Goal: Task Accomplishment & Management: Complete application form

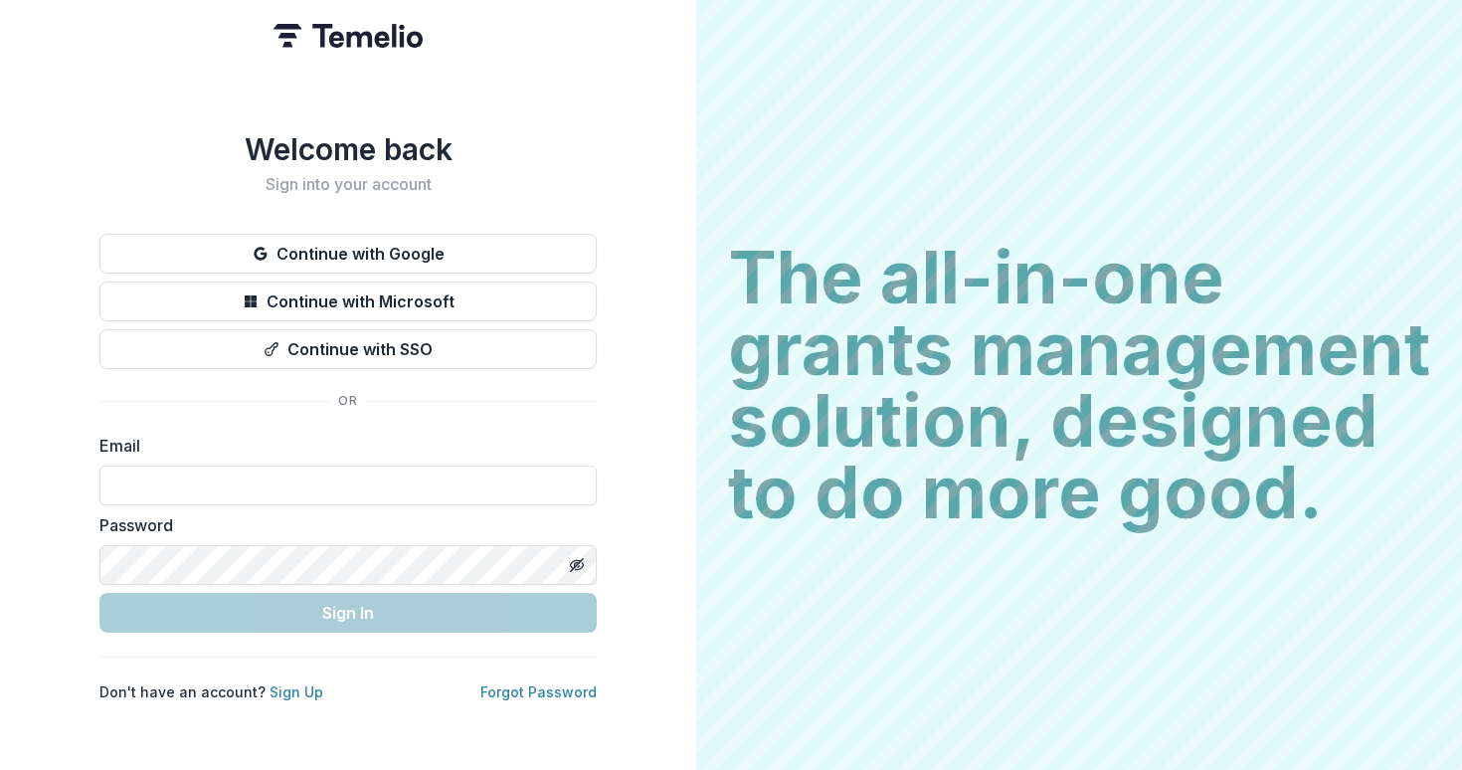
type input "**********"
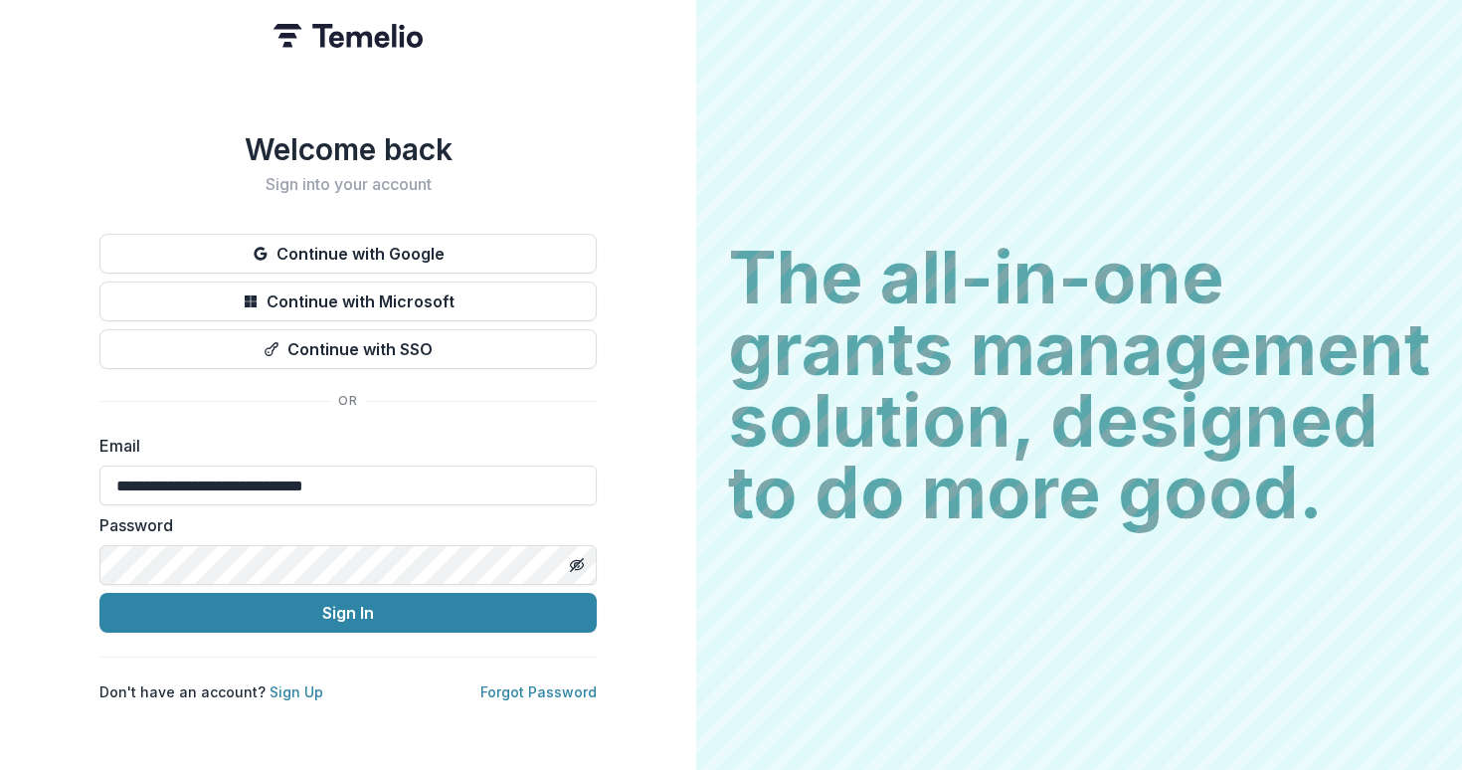
click at [337, 629] on div "**********" at bounding box center [347, 416] width 497 height 571
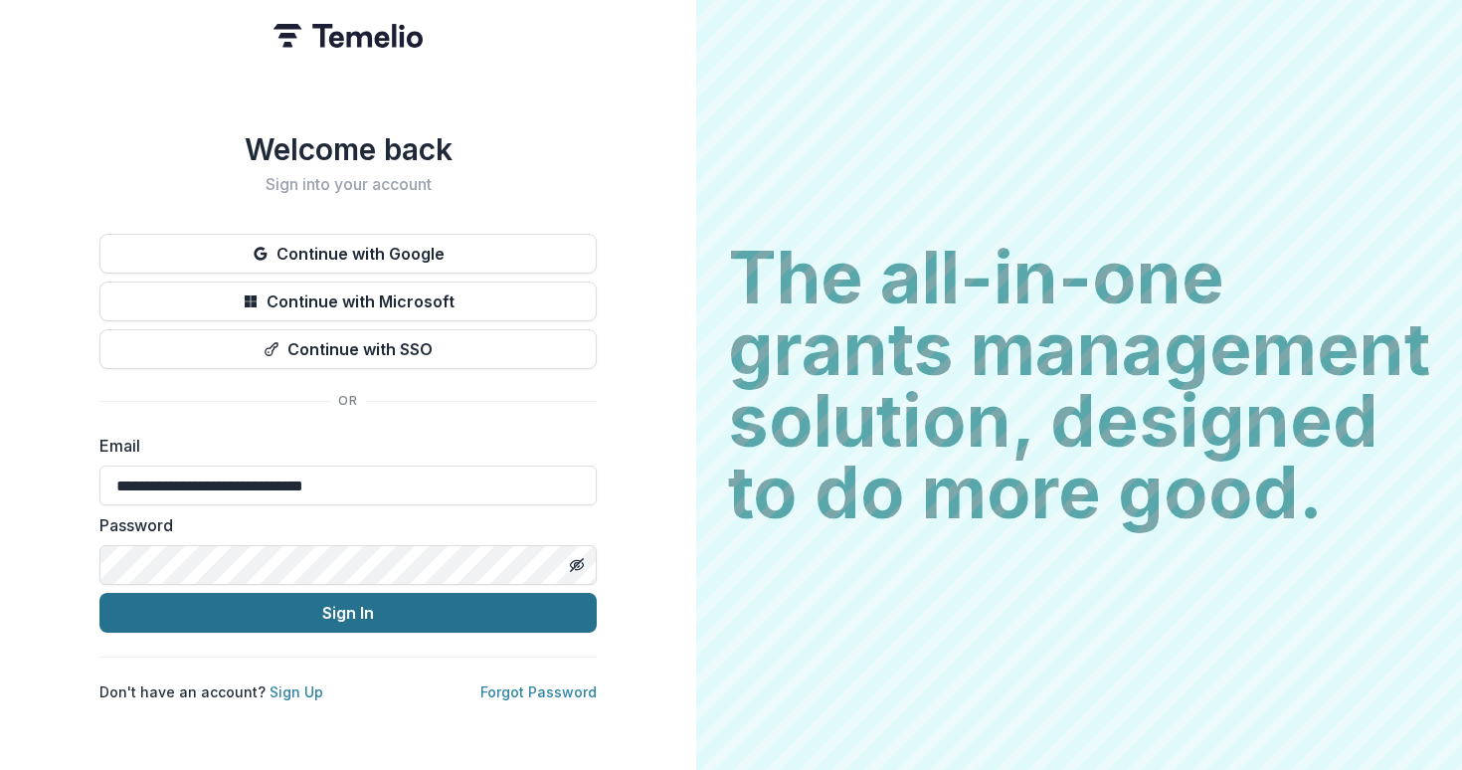
click at [338, 608] on button "Sign In" at bounding box center [347, 613] width 497 height 40
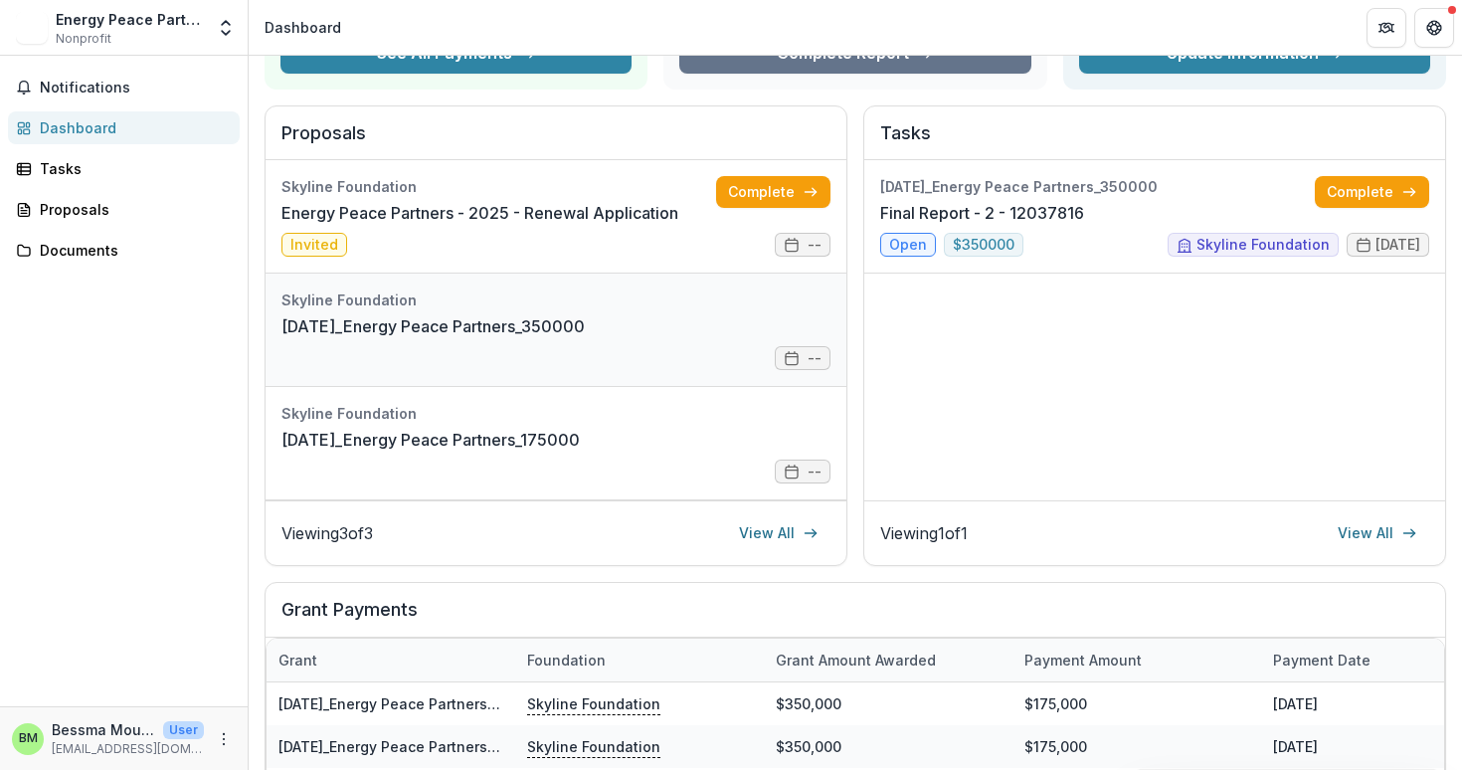
scroll to position [111, 0]
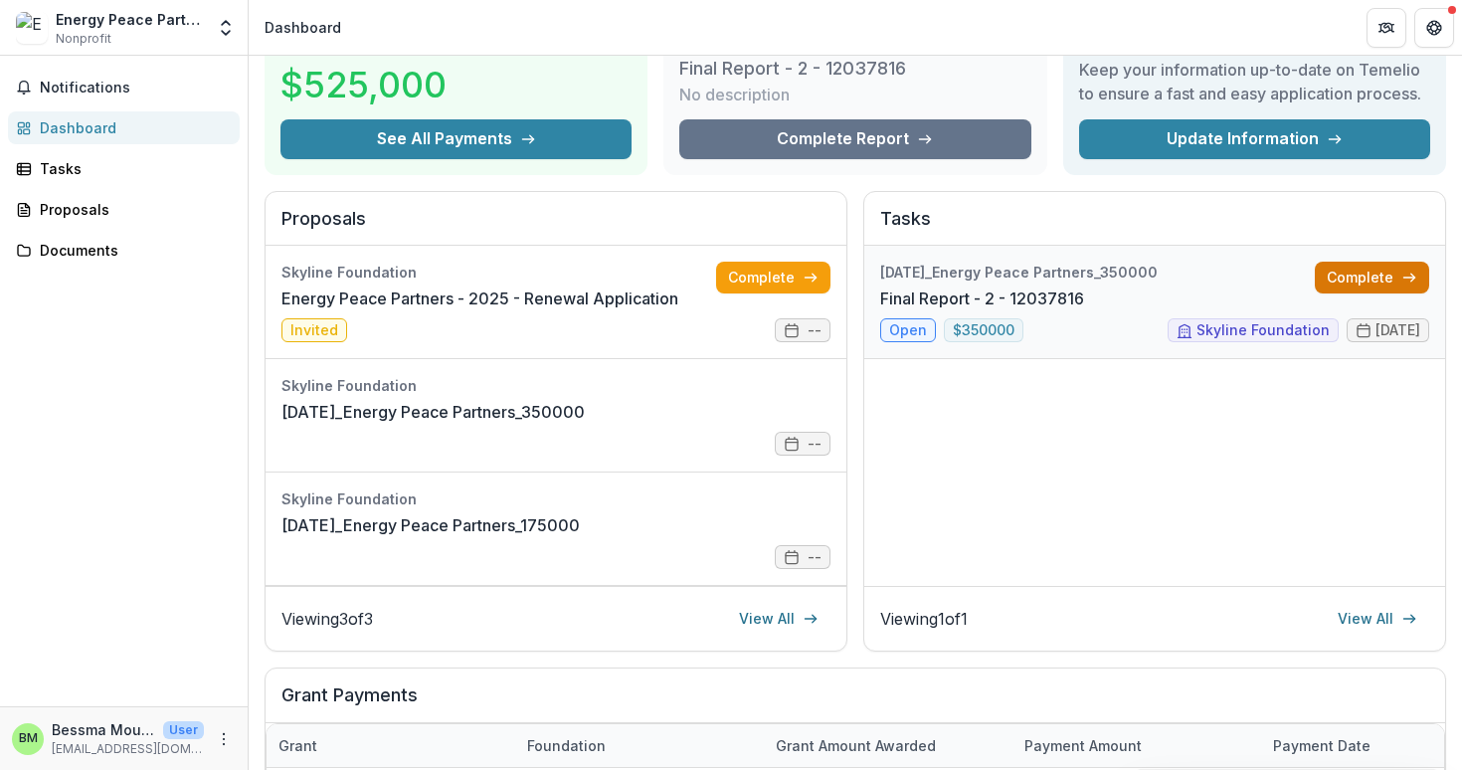
click at [1356, 280] on link "Complete" at bounding box center [1372, 278] width 114 height 32
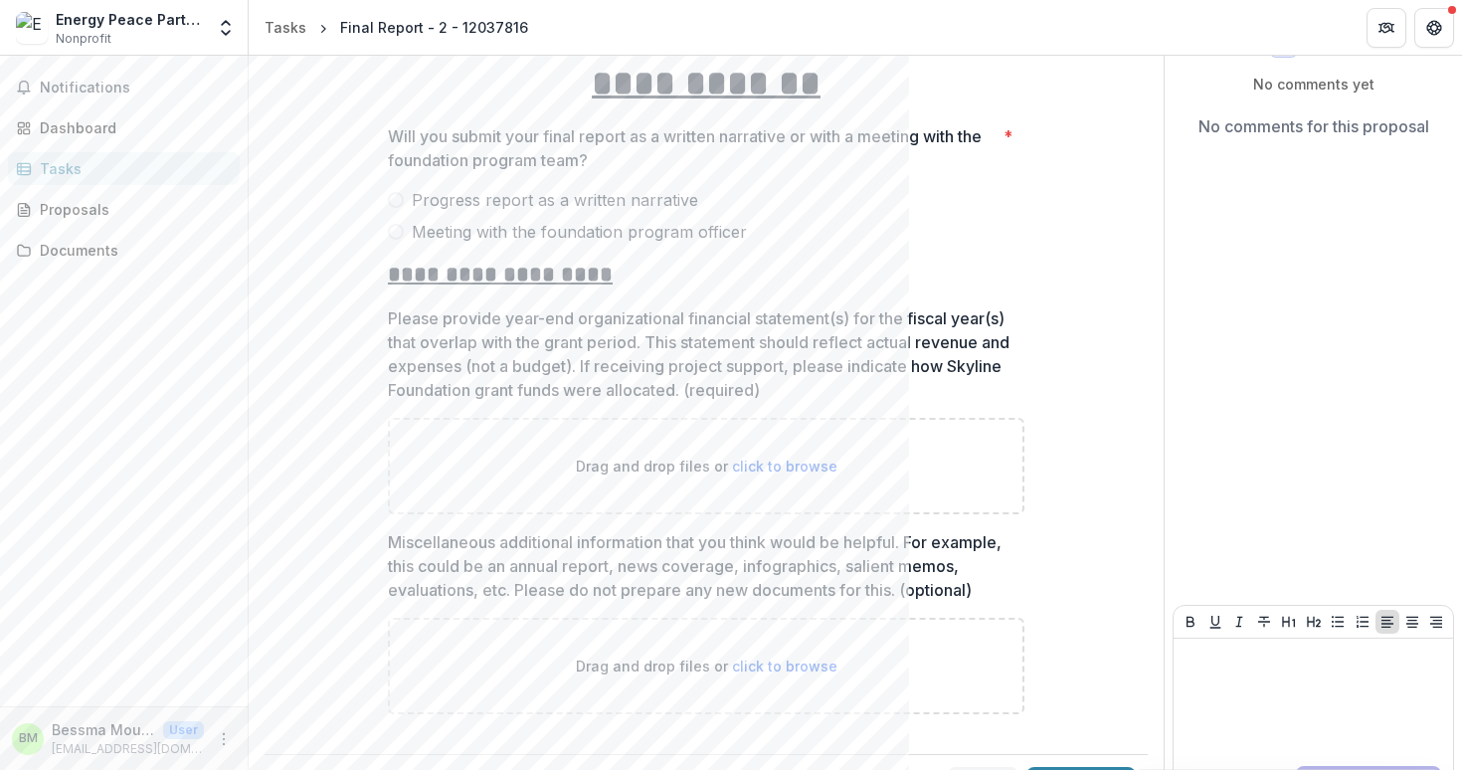
scroll to position [164, 0]
click at [398, 198] on span at bounding box center [396, 199] width 16 height 16
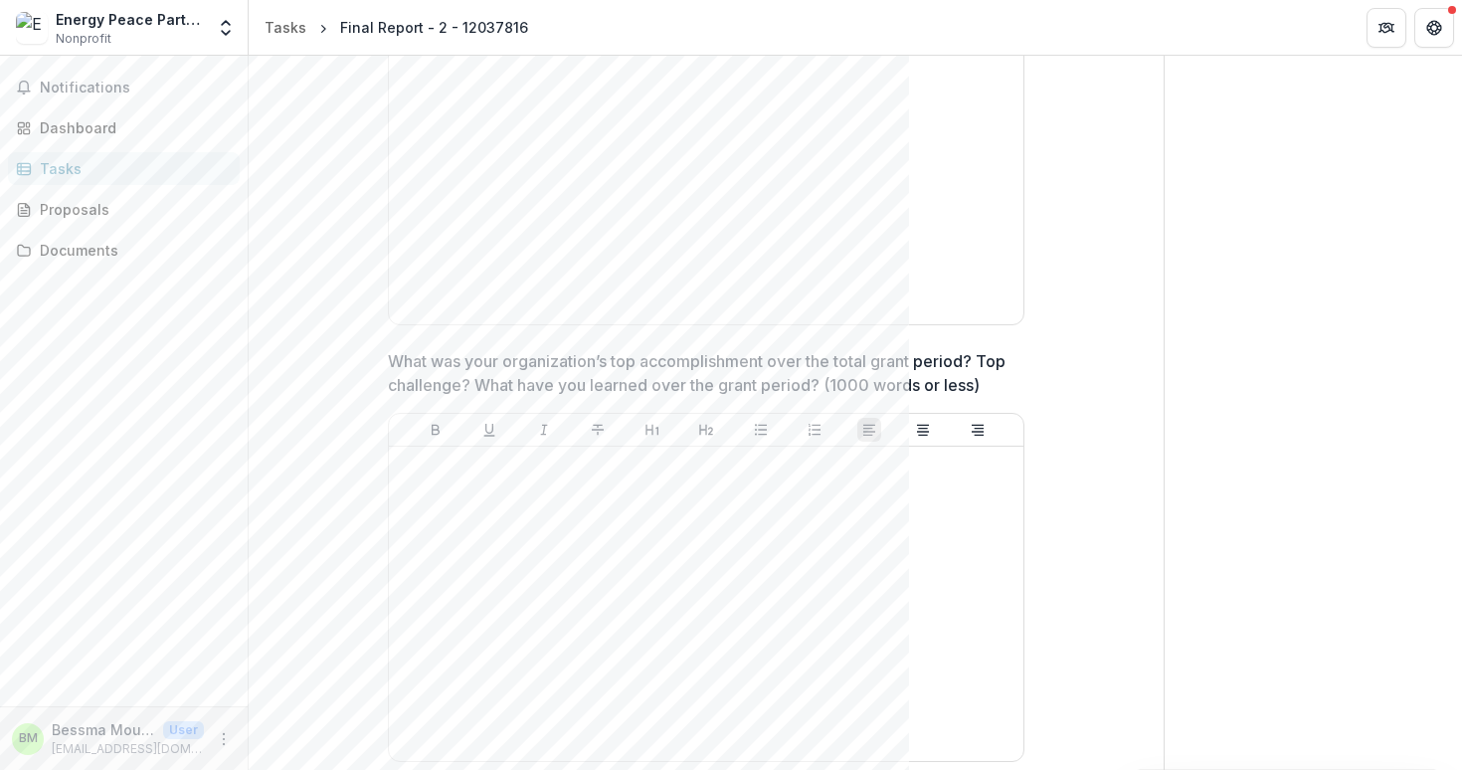
scroll to position [0, 0]
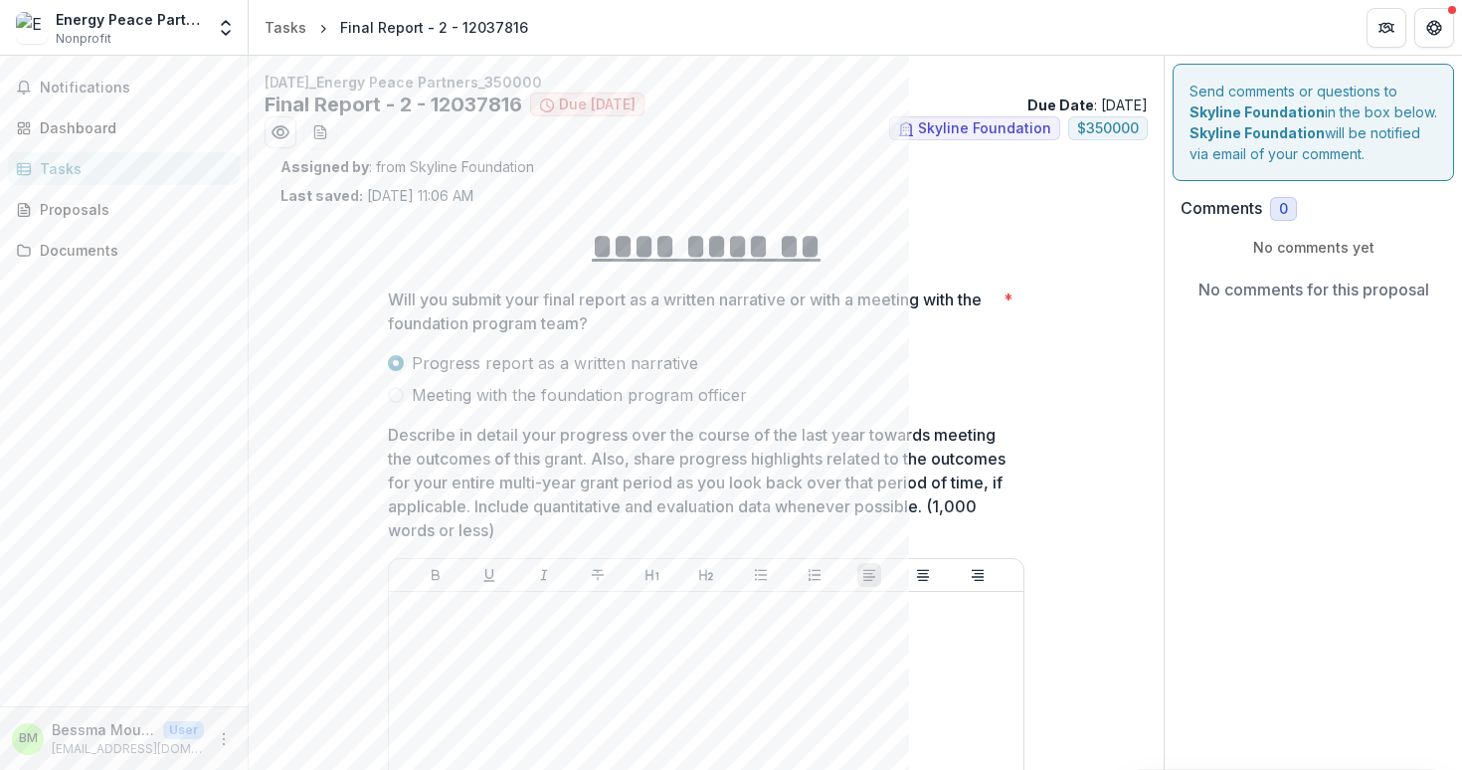
click at [95, 17] on div "Energy Peace Partners" at bounding box center [130, 19] width 148 height 21
click at [33, 19] on img at bounding box center [32, 28] width 32 height 32
click at [72, 132] on div "Dashboard" at bounding box center [132, 127] width 184 height 21
